Goal: Information Seeking & Learning: Get advice/opinions

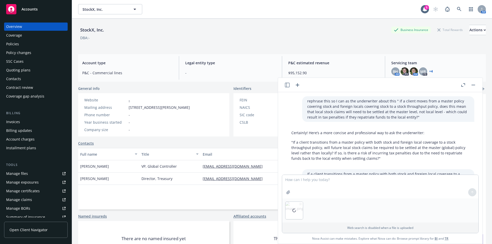
scroll to position [88, 0]
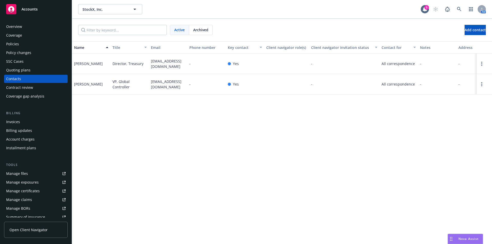
click at [451, 236] on div "Drag to move" at bounding box center [451, 239] width 6 height 10
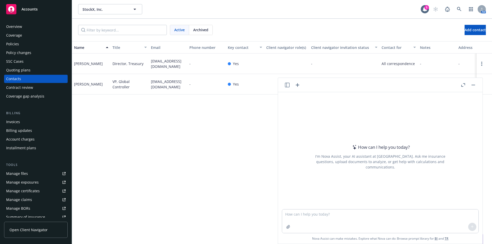
click at [305, 210] on div at bounding box center [380, 221] width 197 height 24
click at [298, 215] on textarea at bounding box center [380, 222] width 196 height 24
paste textarea "Need a written summary of about 500 words of this renewal and our recommendatio…"
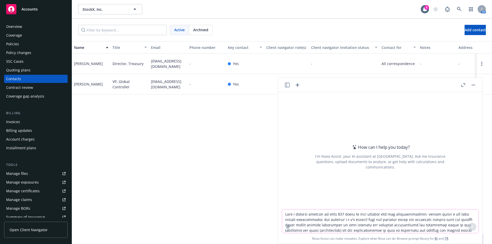
scroll to position [32, 0]
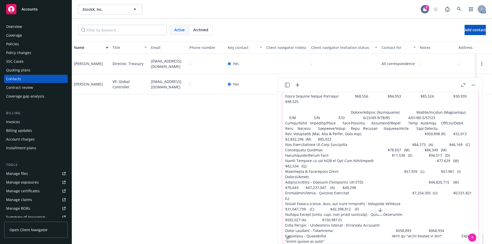
type textarea "Need a written summary of about 500 words of this renewal and our recommendatio…"
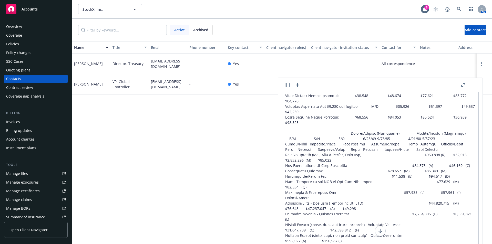
scroll to position [0, 0]
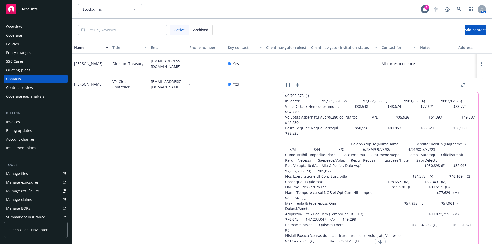
click at [311, 167] on textarea at bounding box center [380, 183] width 196 height 183
click at [382, 169] on textarea at bounding box center [380, 183] width 196 height 183
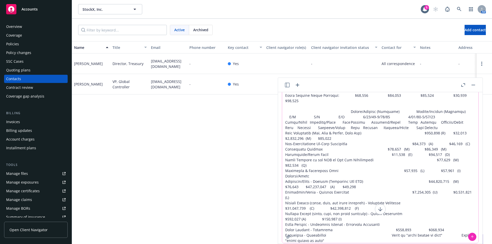
scroll to position [43, 0]
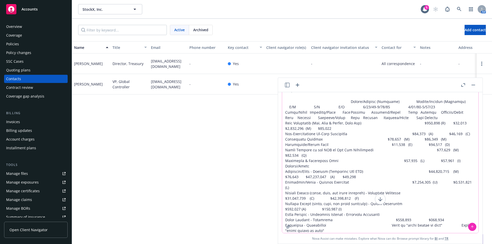
click at [378, 198] on icon at bounding box center [380, 199] width 6 height 6
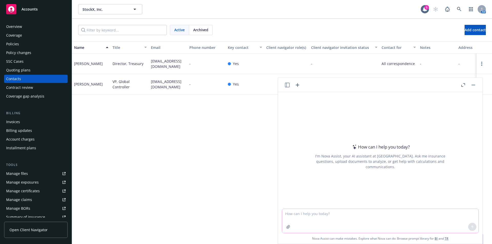
scroll to position [0, 0]
click at [307, 215] on textarea at bounding box center [380, 221] width 196 height 24
paste textarea "Need a written summary of about 500 of this renewal and our recommendations. pl…"
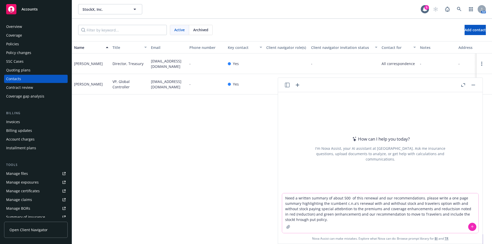
click at [318, 198] on textarea "Need a written summary of about 500 of this renewal and our recommendations. pl…" at bounding box center [380, 213] width 196 height 40
click at [292, 198] on textarea "Need a written summary of about 500 of this renewal and our recommendations. pl…" at bounding box center [380, 213] width 196 height 40
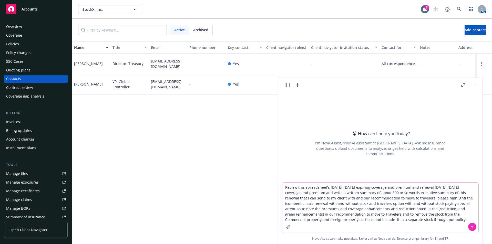
click at [440, 221] on textarea "Review this spreadsheet's [DATE]-[DATE] expiring coverage and premium and renew…" at bounding box center [380, 208] width 196 height 50
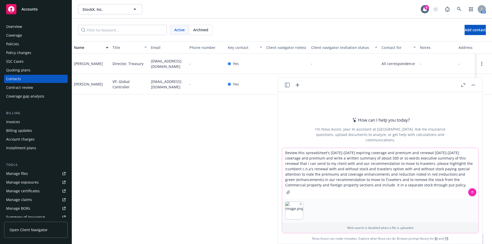
type textarea "Review this spreadsheet's [DATE]-[DATE] expiring coverage and premium and renew…"
click at [472, 192] on button at bounding box center [472, 192] width 8 height 8
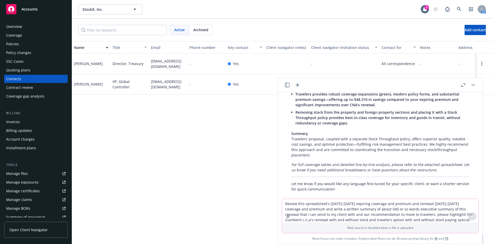
scroll to position [488, 0]
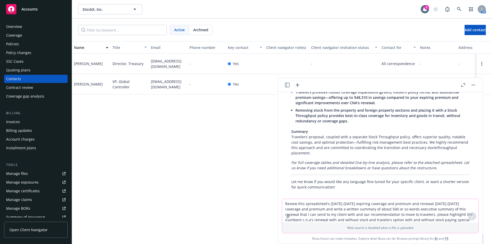
drag, startPoint x: 319, startPoint y: 134, endPoint x: 319, endPoint y: 141, distance: 6.9
click at [319, 134] on p "Summary Travelers’ proposal, coupled with a separate Stock Throughput policy, o…" at bounding box center [380, 142] width 178 height 27
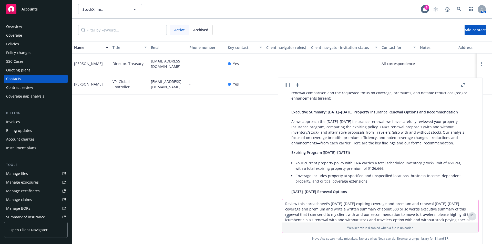
scroll to position [60, 0]
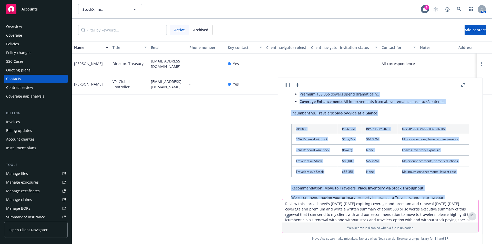
scroll to position [485, 0]
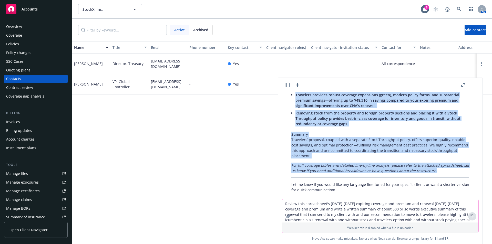
drag, startPoint x: 291, startPoint y: 135, endPoint x: 445, endPoint y: 167, distance: 157.7
copy div "Loremipsu Dolorsi: 8799–0730 Ametcons Adipiscin Elitsed Doeiusm tem Incididuntu…"
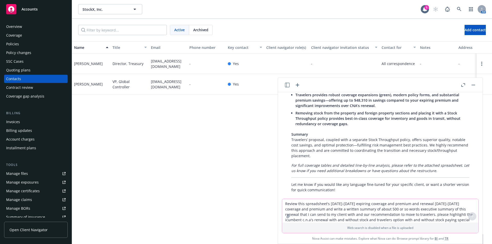
click at [319, 208] on textarea "Review this spreadsheet's [DATE]-[DATE] expiring coverage and premium and renew…" at bounding box center [380, 211] width 196 height 24
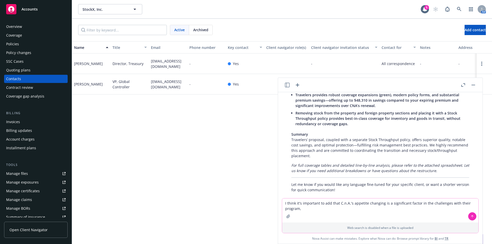
drag, startPoint x: 315, startPoint y: 210, endPoint x: 248, endPoint y: 190, distance: 69.7
click at [253, 193] on body "Accounts Overview Coverage Policies Policy changes SSC Cases Quoting plans Cont…" at bounding box center [246, 122] width 492 height 244
paste textarea "Loremipsumdolo: Sita co Adipiscin, Elits Doeiusmod tem Incid Utlaboreet Do magn…"
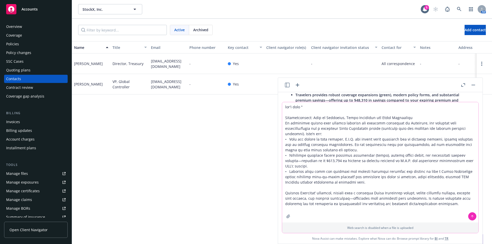
type textarea "lor'i dolo " Sitametconsect: Adip el Seddoeius, Tempo Incididun utl Etdol Magna…"
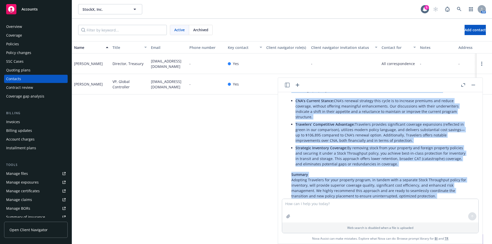
scroll to position [770, 0]
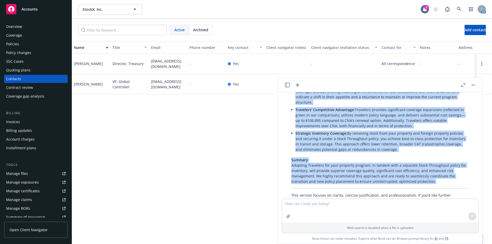
drag, startPoint x: 291, startPoint y: 156, endPoint x: 244, endPoint y: 176, distance: 51.2
click at [437, 174] on div "Your draft is clear and strong, but could benefit from some tightening for flow…" at bounding box center [380, 115] width 188 height 179
copy div "Loremipsumdolo: Sita co Adipiscin, Elits Doeiusmod tem Incid Utlaboreet Do magn…"
